Goal: Information Seeking & Learning: Learn about a topic

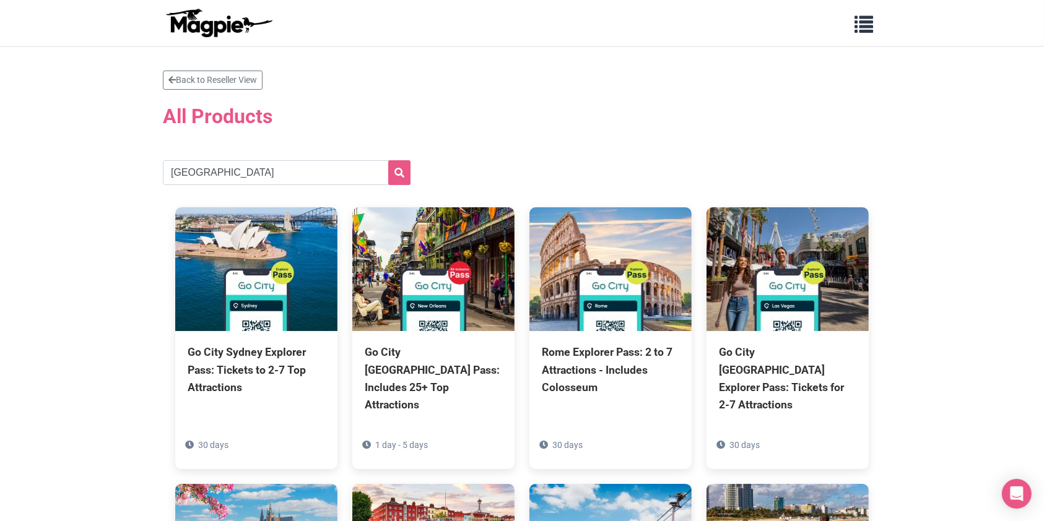
type input "london"
click at [388, 160] on button "submit" at bounding box center [399, 172] width 22 height 25
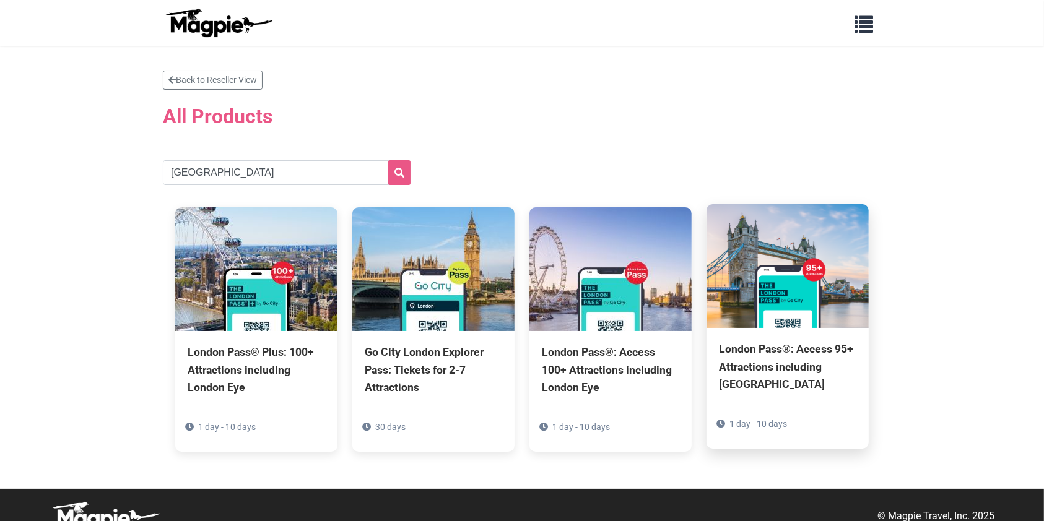
drag, startPoint x: 0, startPoint y: 0, endPoint x: 778, endPoint y: 375, distance: 863.8
click at [778, 375] on div "London Pass®: Access 95+ Attractions including Tower Bridge" at bounding box center [787, 367] width 137 height 52
